Goal: Task Accomplishment & Management: Complete application form

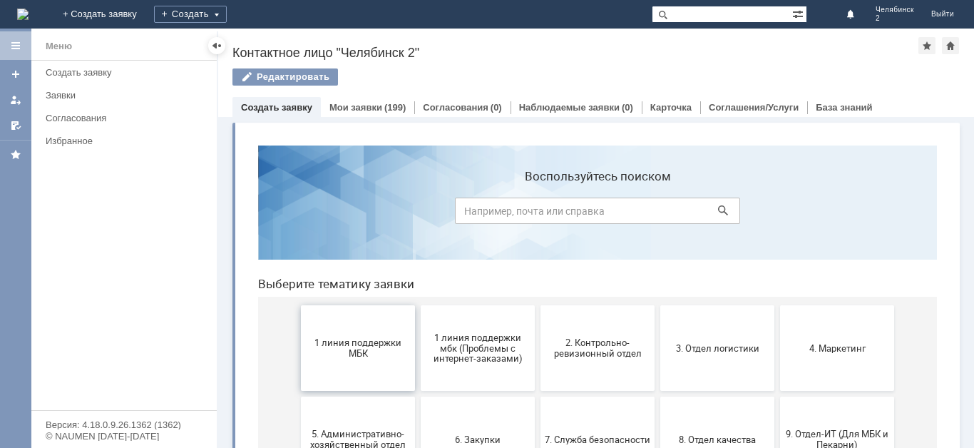
click at [346, 370] on button "1 линия поддержки МБК" at bounding box center [358, 348] width 114 height 86
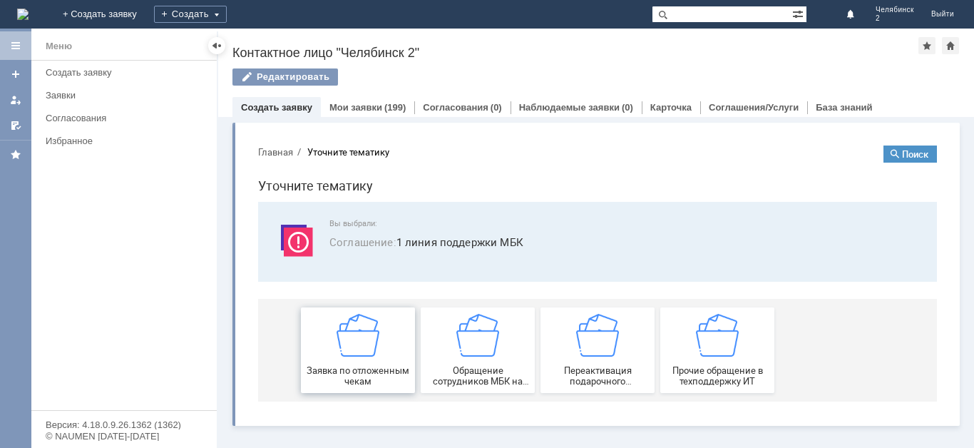
click at [365, 349] on img at bounding box center [357, 335] width 43 height 43
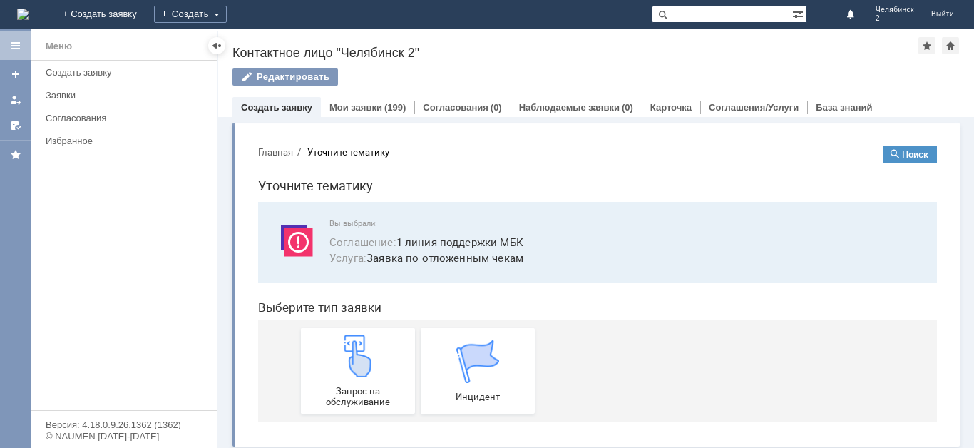
click at [365, 349] on img at bounding box center [357, 355] width 43 height 43
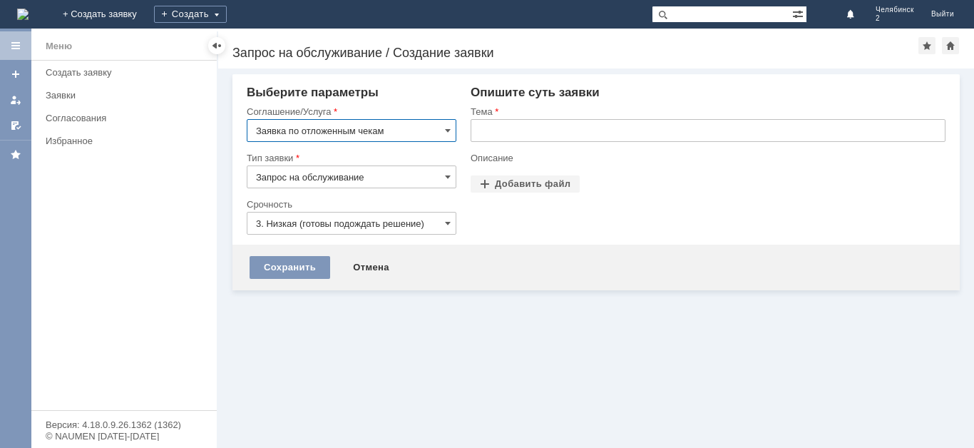
click at [532, 131] on input "text" at bounding box center [707, 130] width 475 height 23
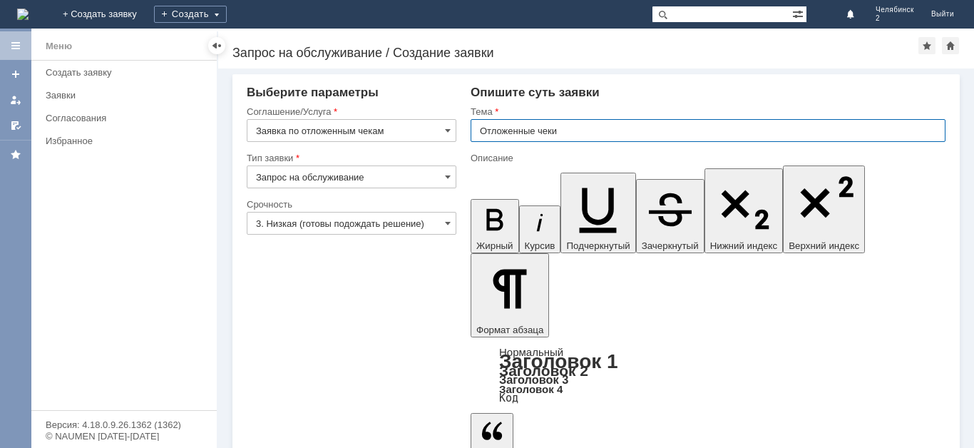
type input "Отложенные чеки"
